Goal: Transaction & Acquisition: Obtain resource

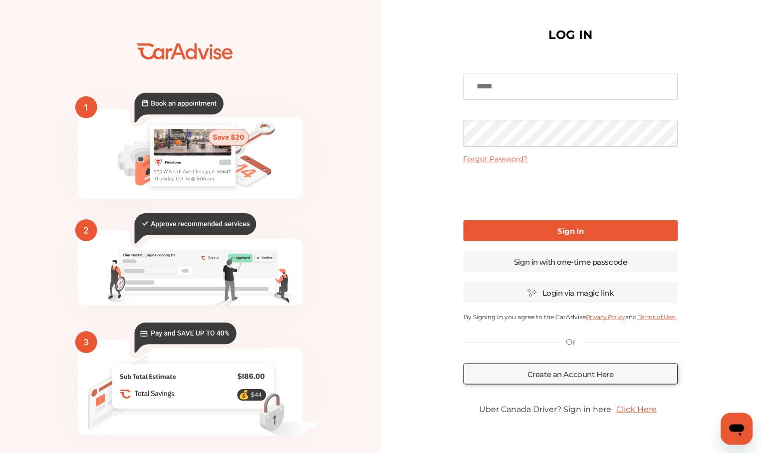
type input "**********"
click at [536, 230] on link "Sign In" at bounding box center [571, 230] width 215 height 21
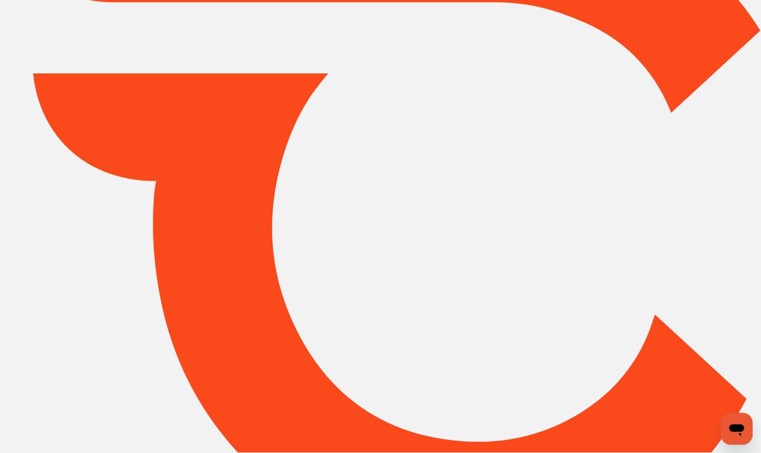
type input "*****"
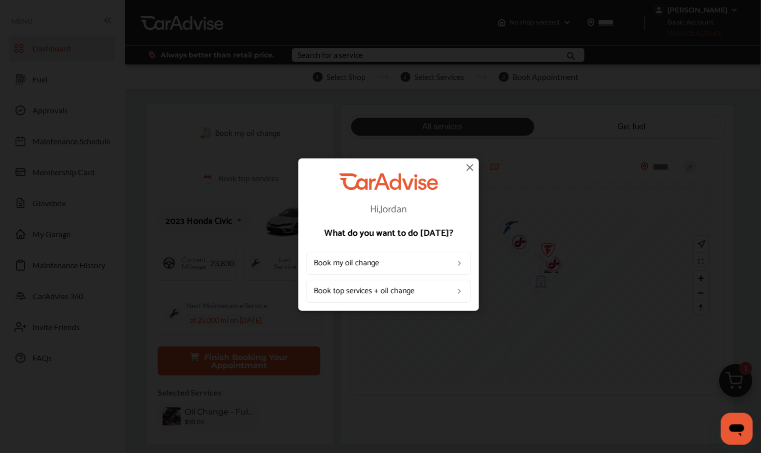
click at [472, 163] on img at bounding box center [470, 167] width 12 height 12
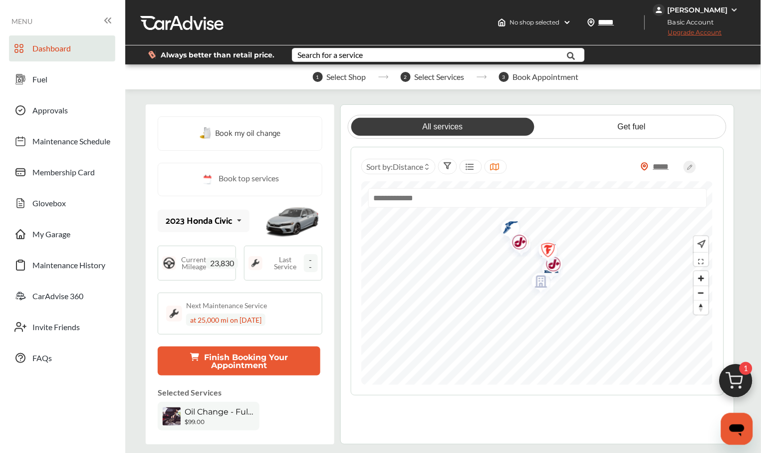
click at [256, 263] on img at bounding box center [255, 263] width 14 height 14
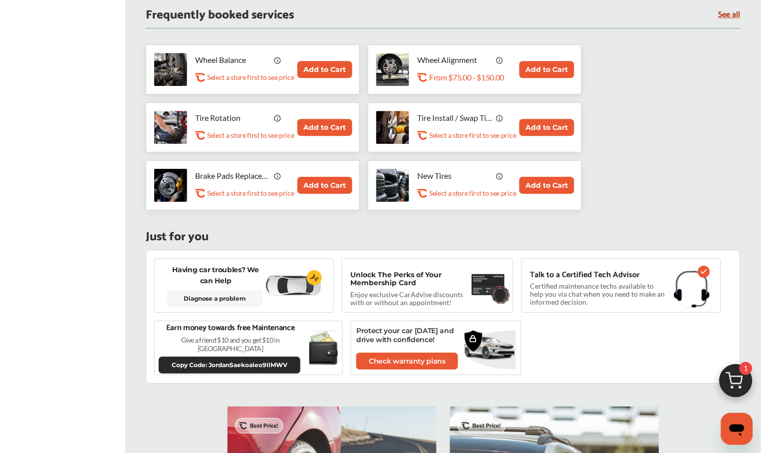
scroll to position [619, 0]
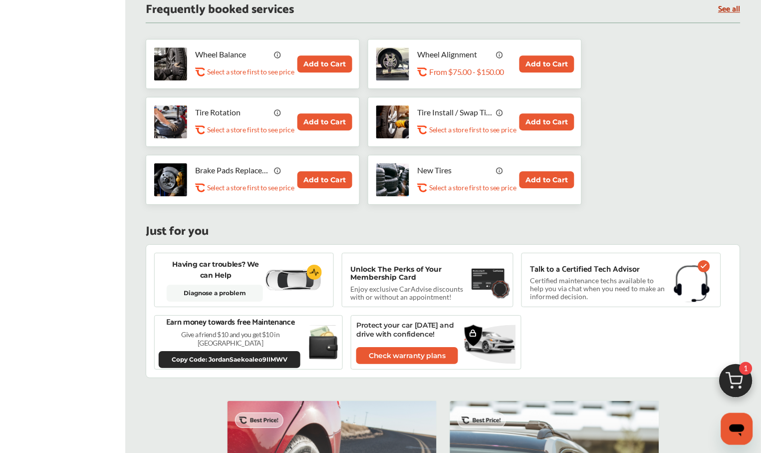
click at [465, 288] on p "Enjoy exclusive CarAdvise discounts with or without an appointment!" at bounding box center [410, 293] width 120 height 16
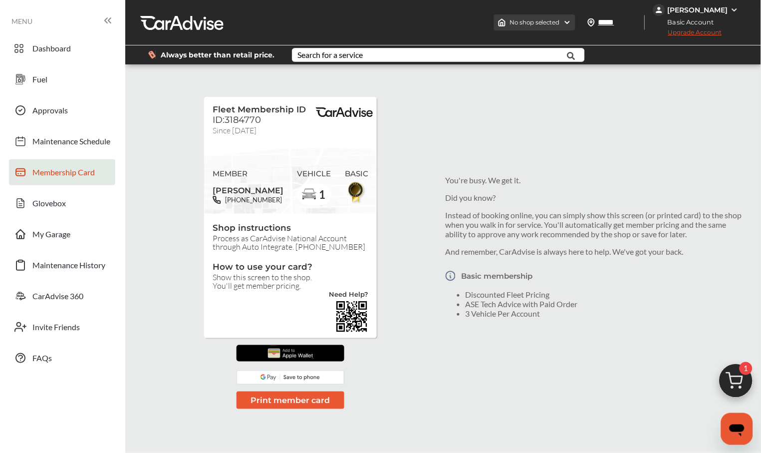
click at [563, 20] on img at bounding box center [567, 22] width 8 height 8
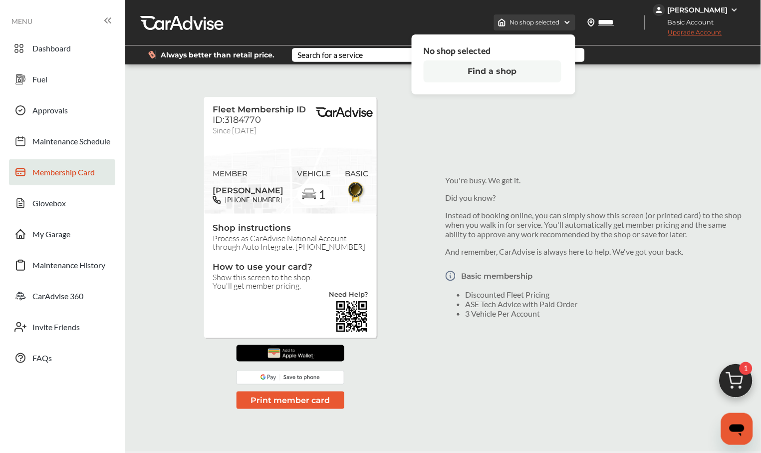
click at [563, 20] on img at bounding box center [567, 22] width 8 height 8
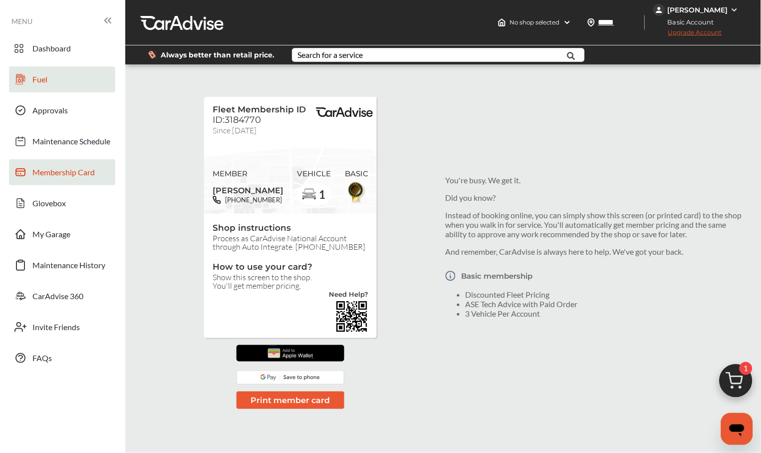
click at [53, 85] on link "Fuel" at bounding box center [62, 79] width 106 height 26
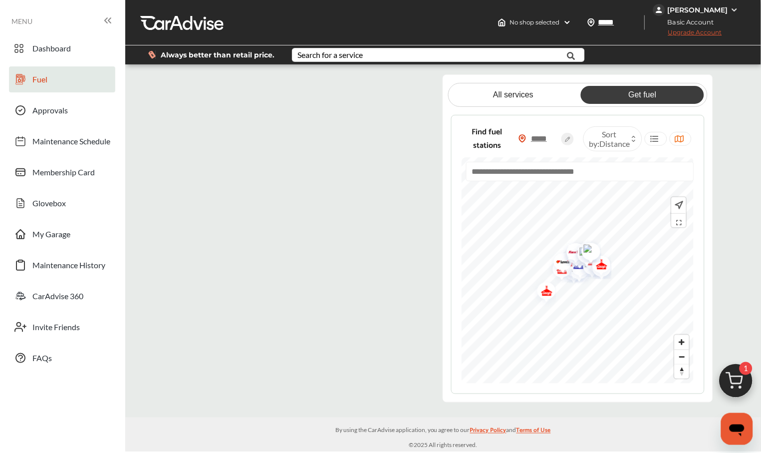
click at [107, 22] on icon at bounding box center [108, 20] width 12 height 12
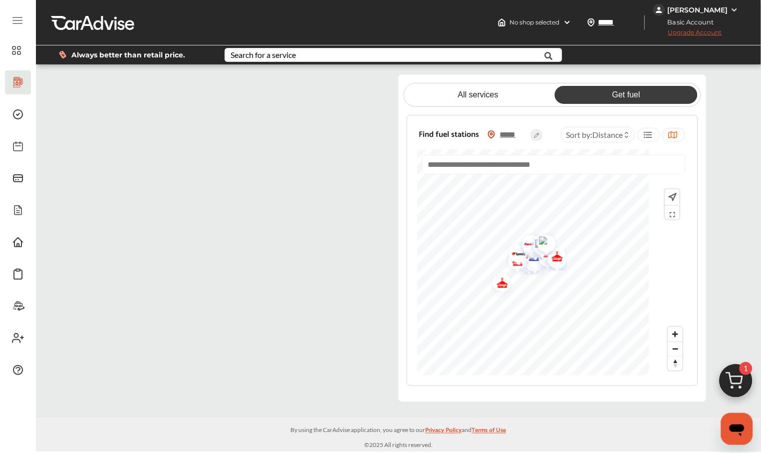
click at [640, 94] on link "Get fuel" at bounding box center [626, 95] width 143 height 18
click at [672, 339] on span "Zoom in" at bounding box center [675, 334] width 14 height 14
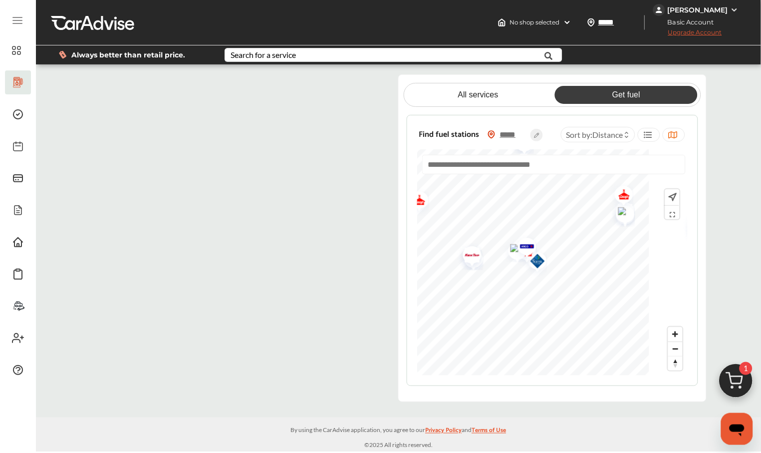
click at [536, 263] on img "Map marker" at bounding box center [523, 247] width 26 height 31
click at [620, 228] on img "Map marker" at bounding box center [612, 221] width 26 height 25
click at [677, 356] on span "Zoom out" at bounding box center [675, 349] width 14 height 14
